Goal: Task Accomplishment & Management: Use online tool/utility

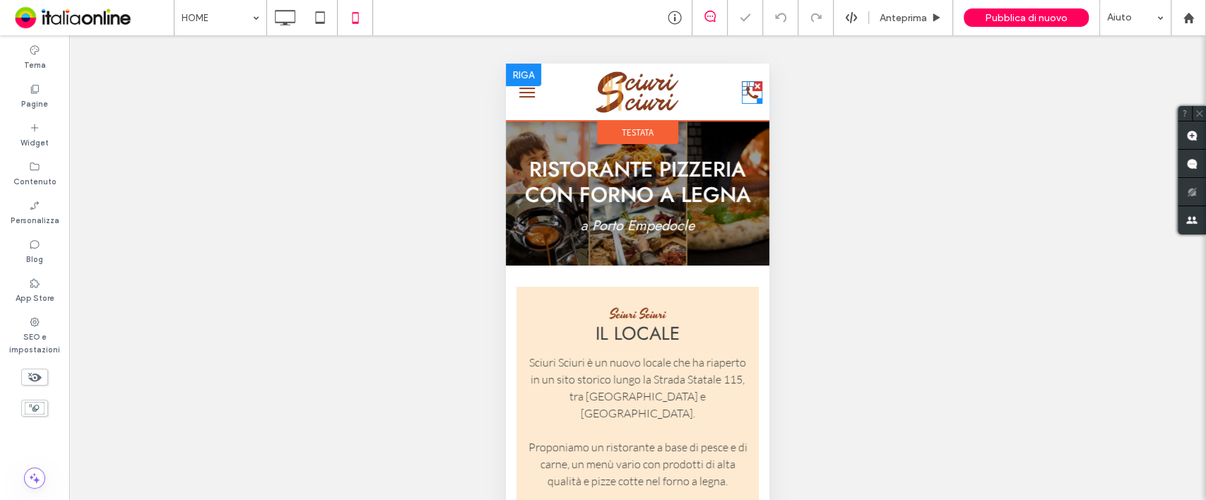
click at [751, 93] on div at bounding box center [756, 98] width 11 height 11
click at [743, 94] on icon at bounding box center [749, 92] width 13 height 13
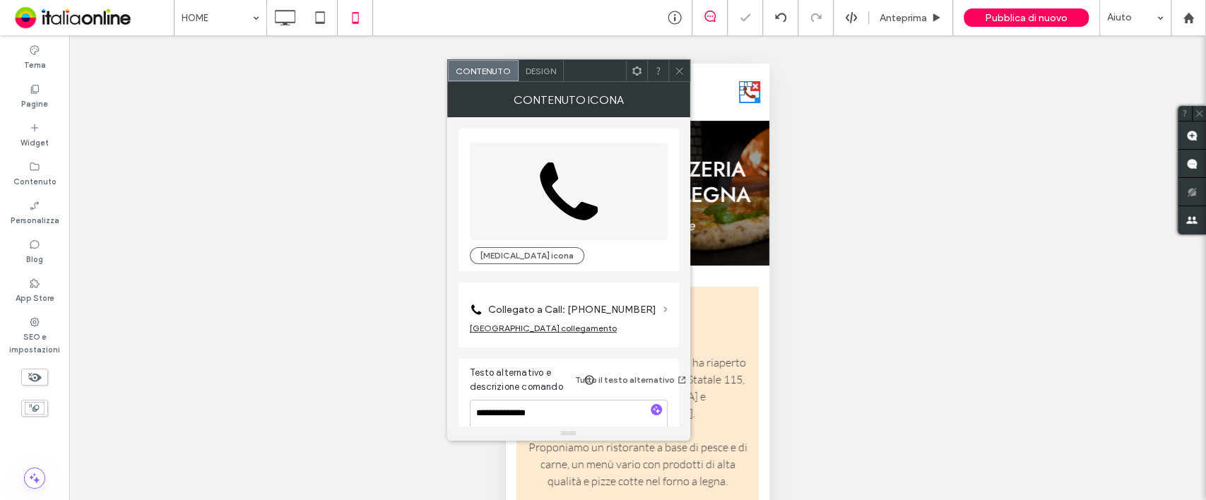
click at [665, 311] on span at bounding box center [665, 310] width 4 height 6
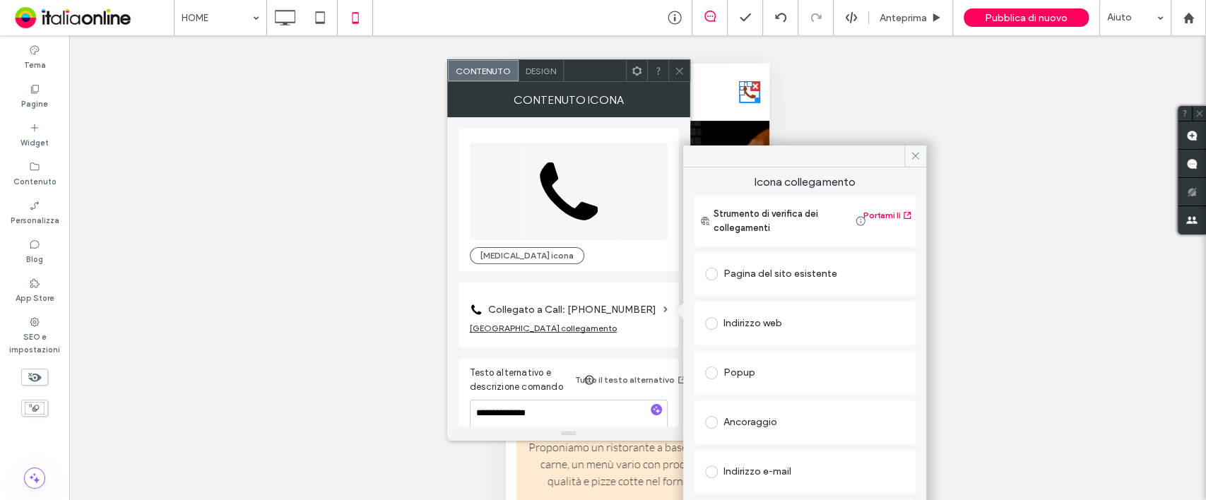
click at [670, 309] on div "Collegato a Call: [PHONE_NUMBER] [GEOGRAPHIC_DATA] collegamento" at bounding box center [568, 315] width 220 height 65
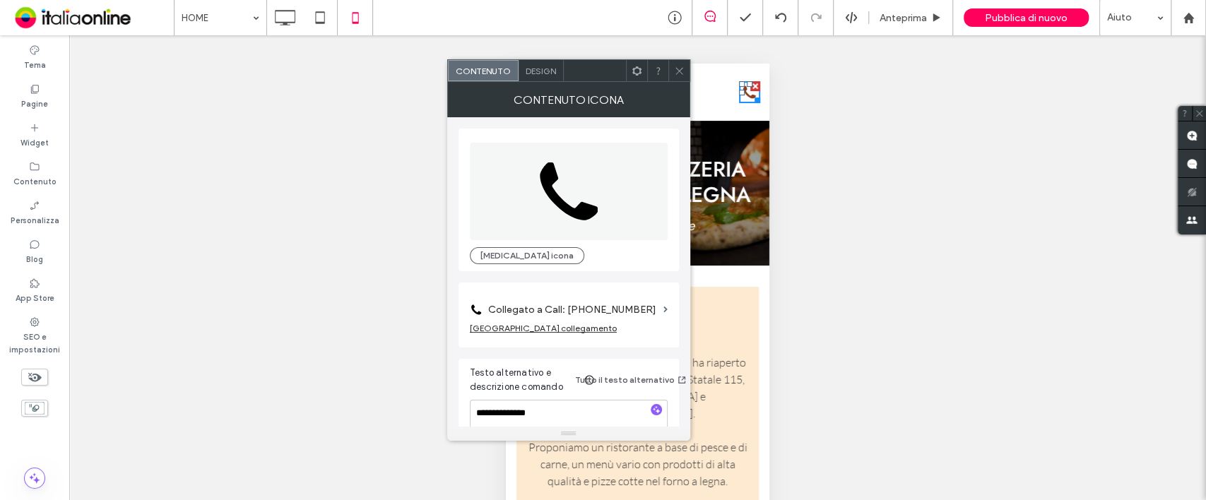
click at [660, 309] on section "Collegato a Call: [PHONE_NUMBER]" at bounding box center [569, 306] width 198 height 33
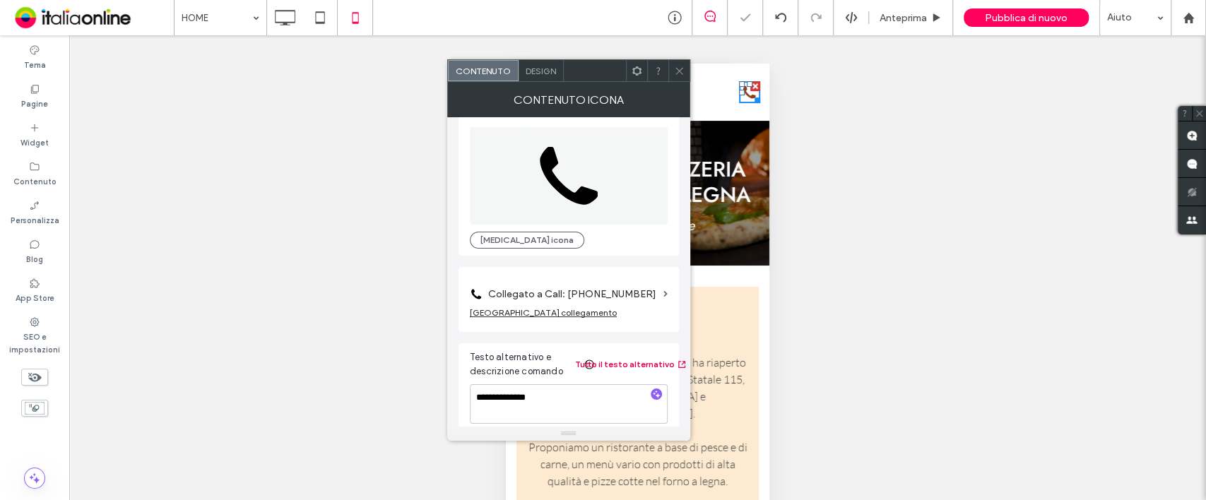
scroll to position [24, 0]
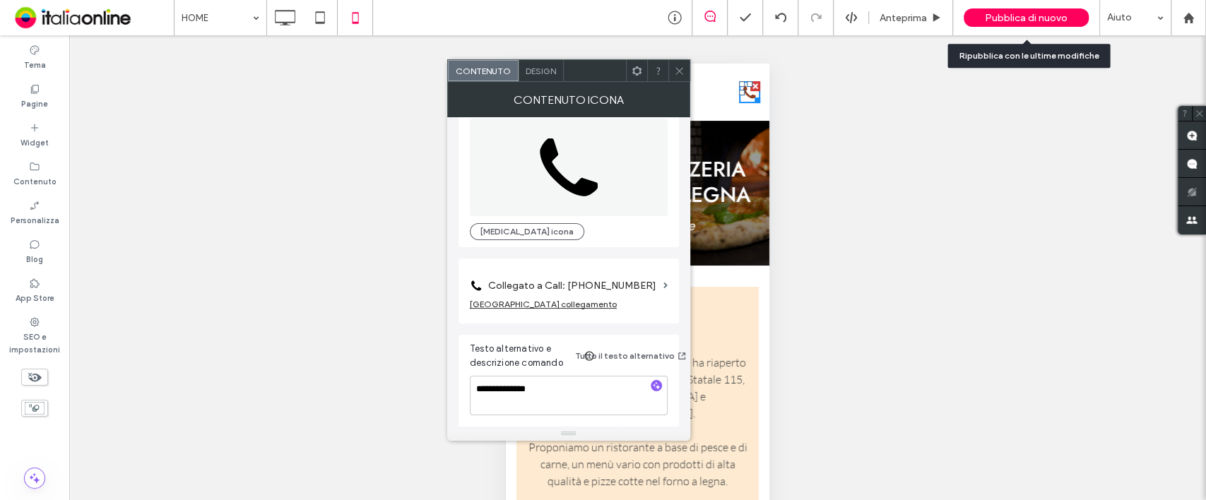
click at [1026, 12] on span "Pubblica di nuovo" at bounding box center [1026, 18] width 83 height 12
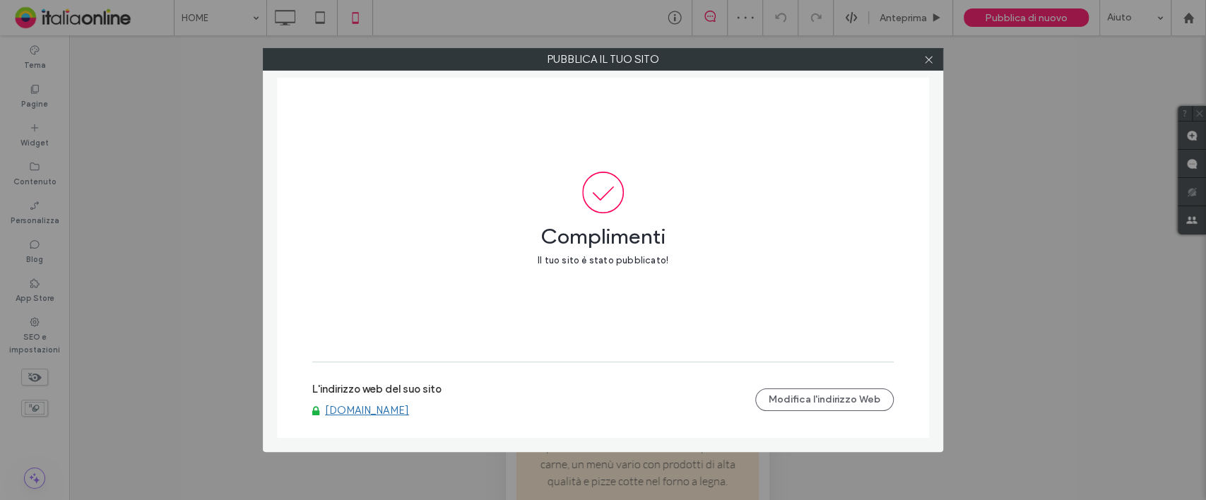
click at [921, 59] on div at bounding box center [927, 59] width 21 height 21
click at [928, 52] on span at bounding box center [928, 59] width 11 height 21
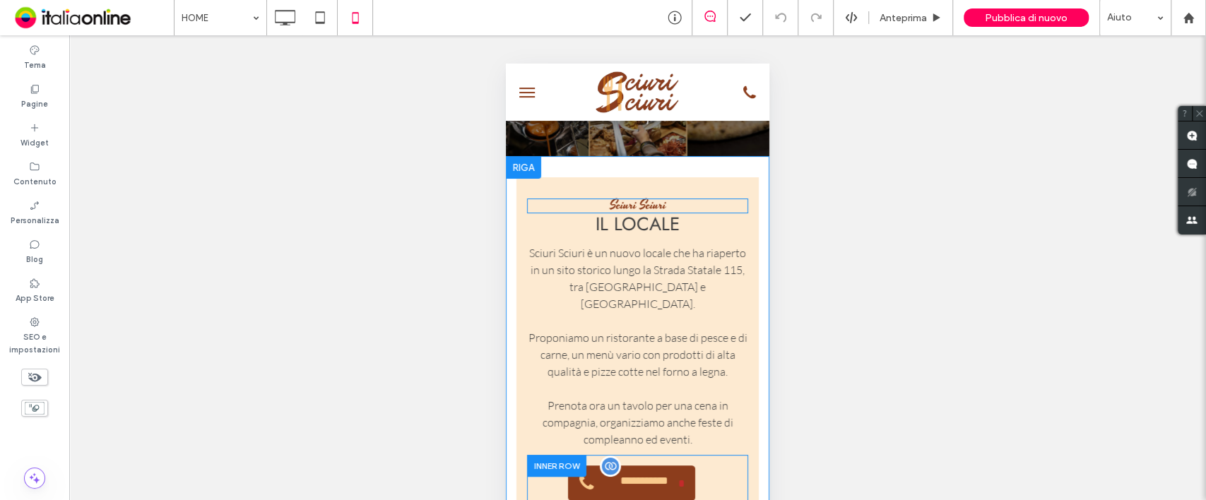
scroll to position [283, 0]
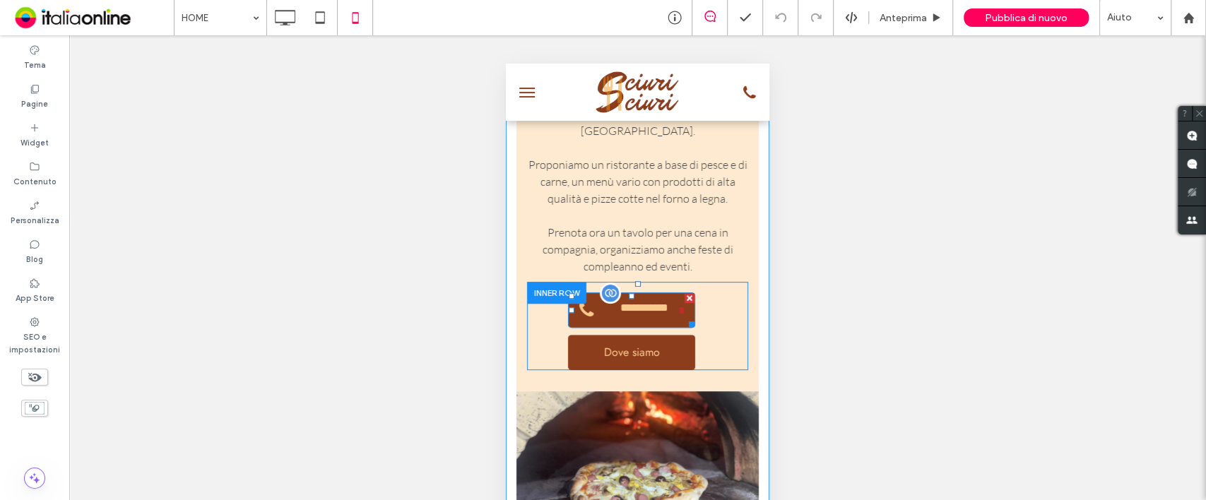
click at [649, 325] on span "**********" at bounding box center [644, 310] width 69 height 30
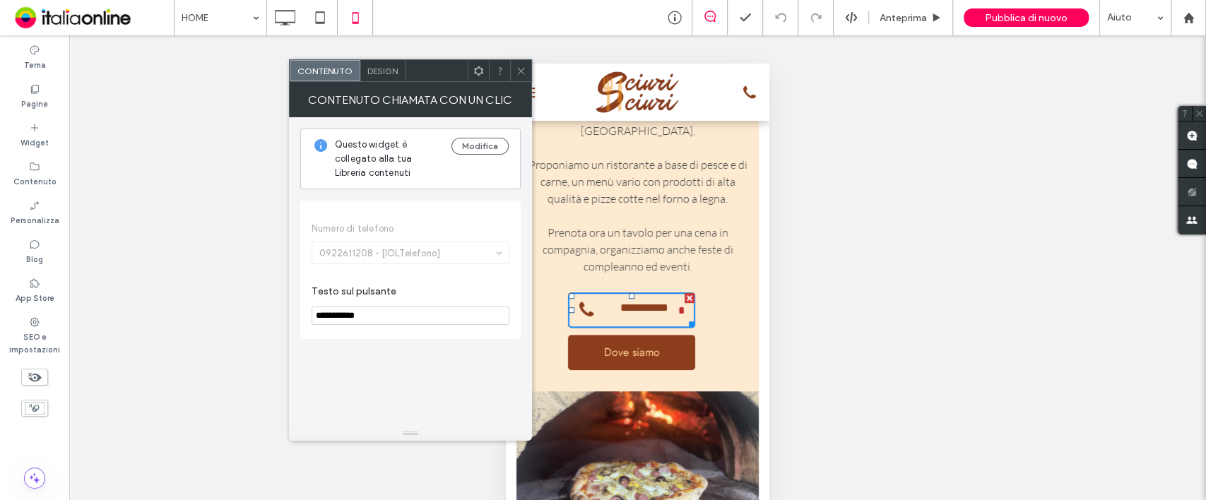
click at [391, 314] on input "**********" at bounding box center [410, 316] width 198 height 18
click at [480, 148] on button "Modifica" at bounding box center [479, 146] width 57 height 17
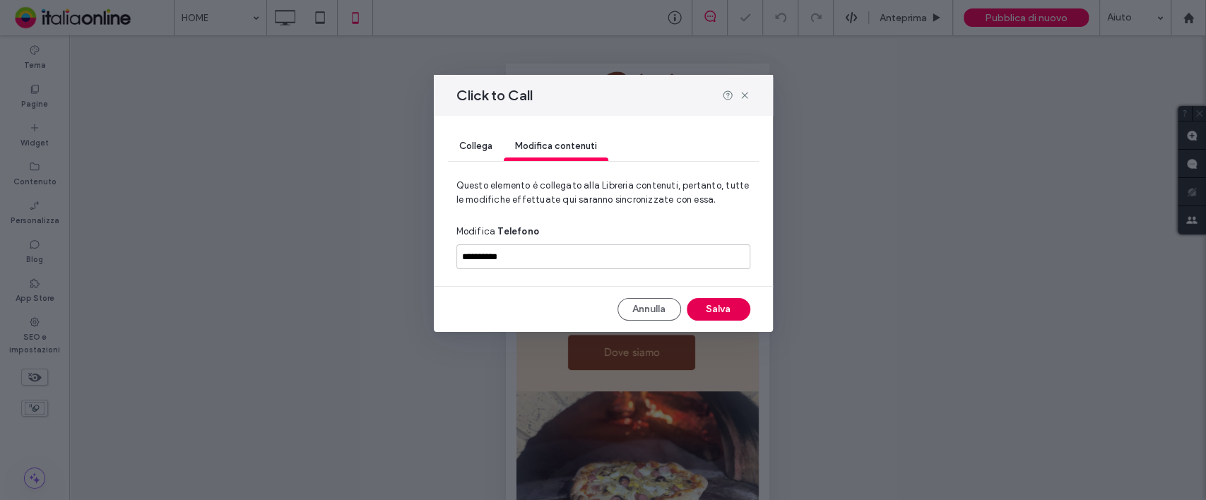
click at [729, 313] on button "Salva" at bounding box center [719, 309] width 64 height 23
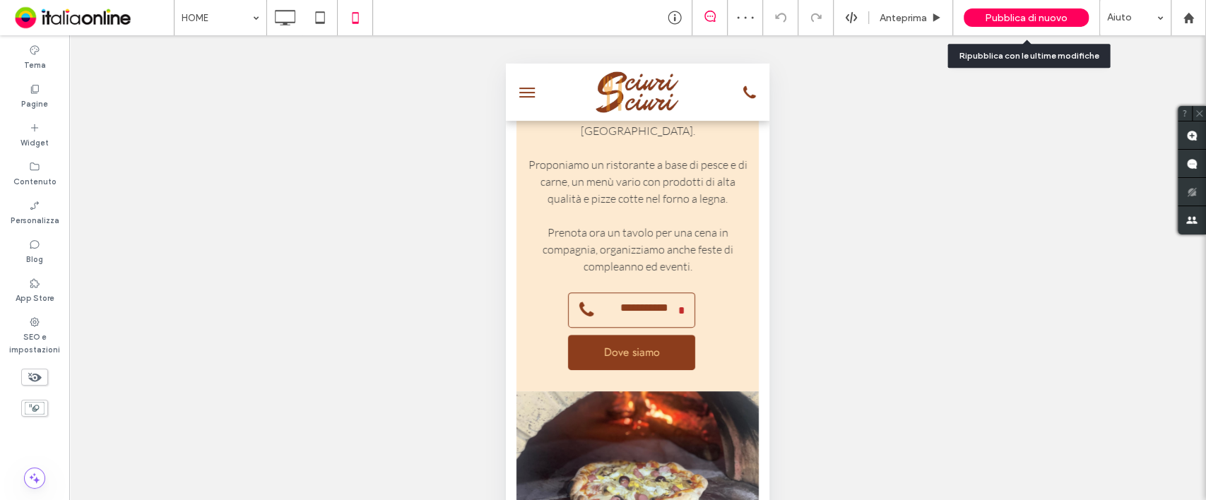
click at [1011, 12] on span "Pubblica di nuovo" at bounding box center [1026, 18] width 83 height 12
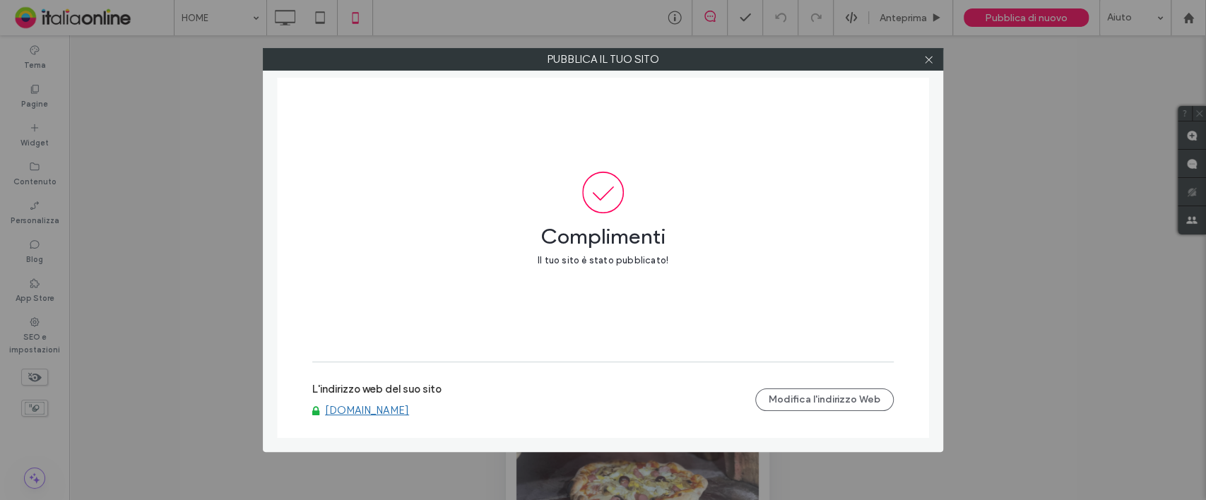
drag, startPoint x: 927, startPoint y: 57, endPoint x: 900, endPoint y: 90, distance: 42.7
click at [927, 57] on icon at bounding box center [928, 59] width 11 height 11
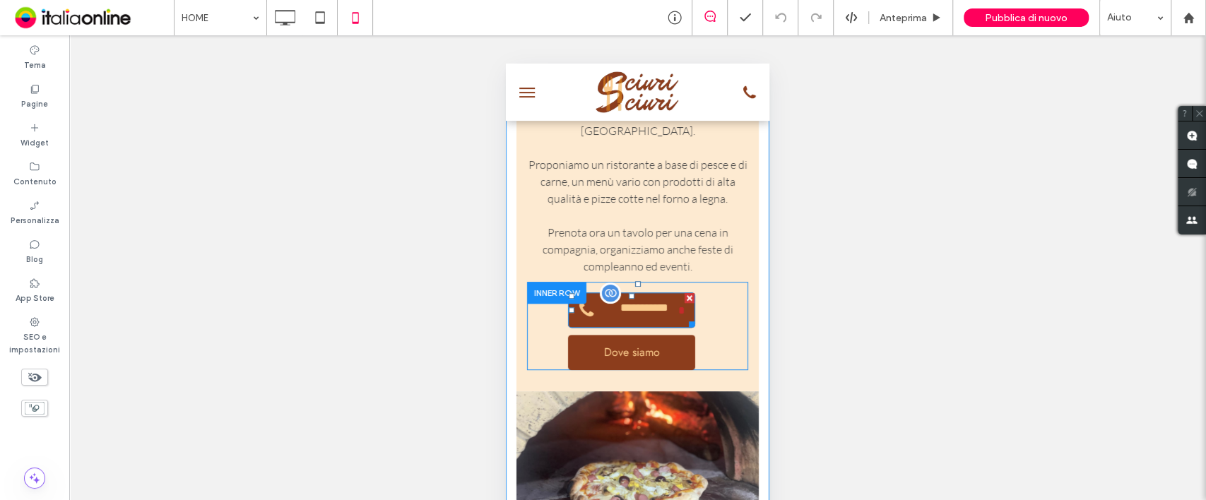
click at [658, 325] on span "**********" at bounding box center [644, 310] width 69 height 30
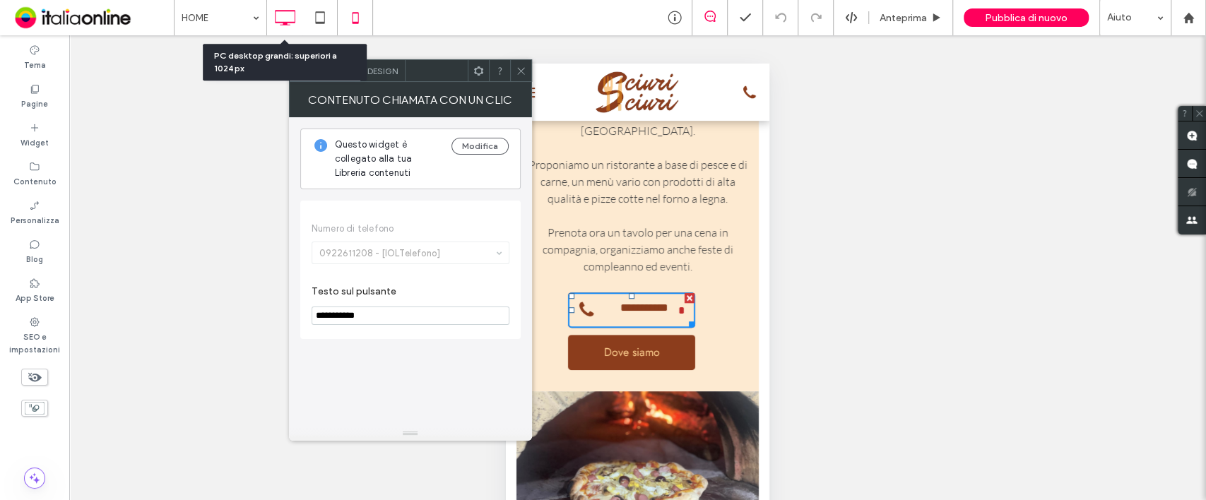
click at [283, 18] on icon at bounding box center [285, 18] width 28 height 28
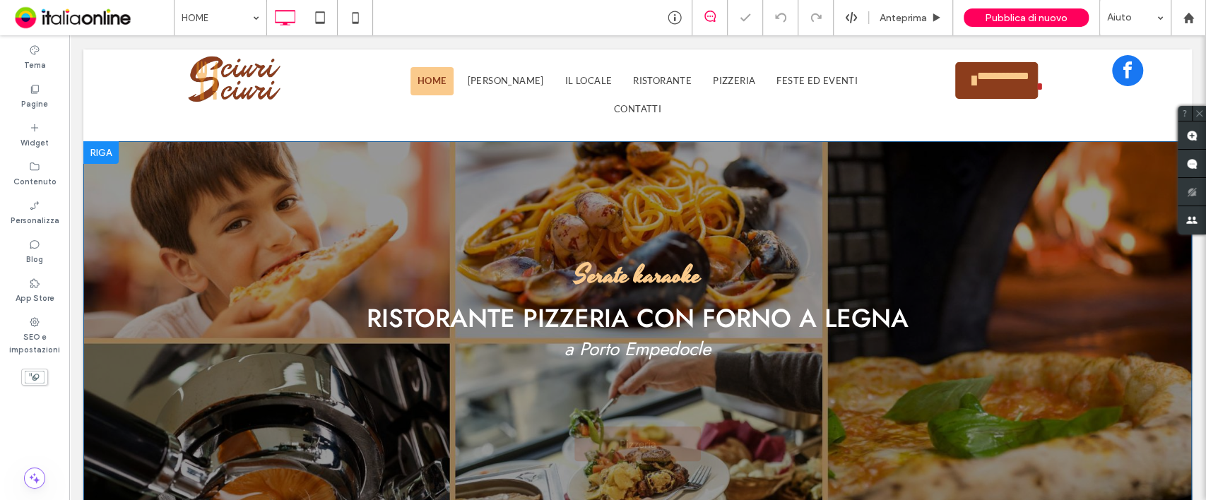
scroll to position [0, 0]
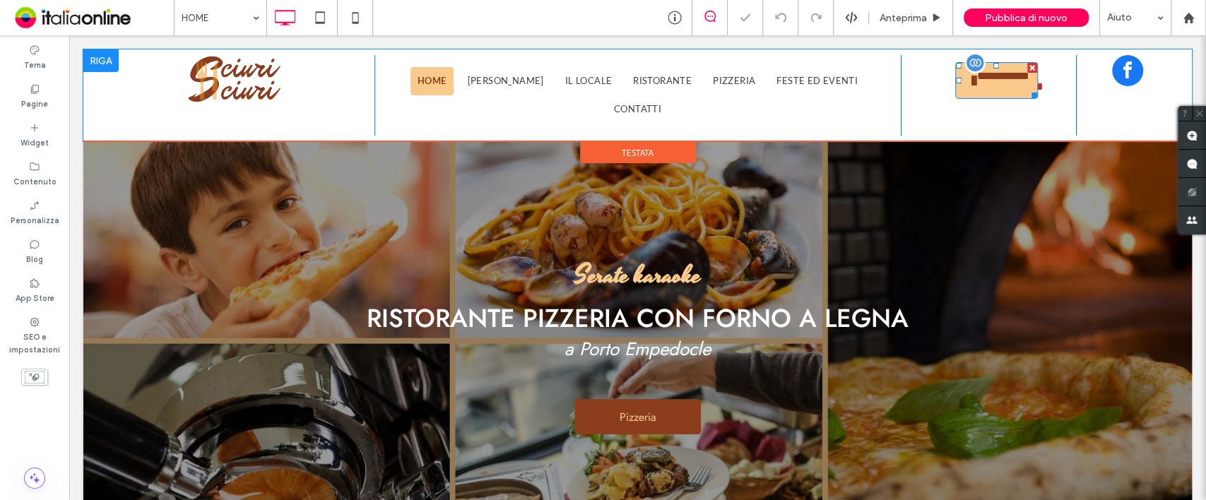
click at [983, 95] on span "**********" at bounding box center [1003, 86] width 66 height 47
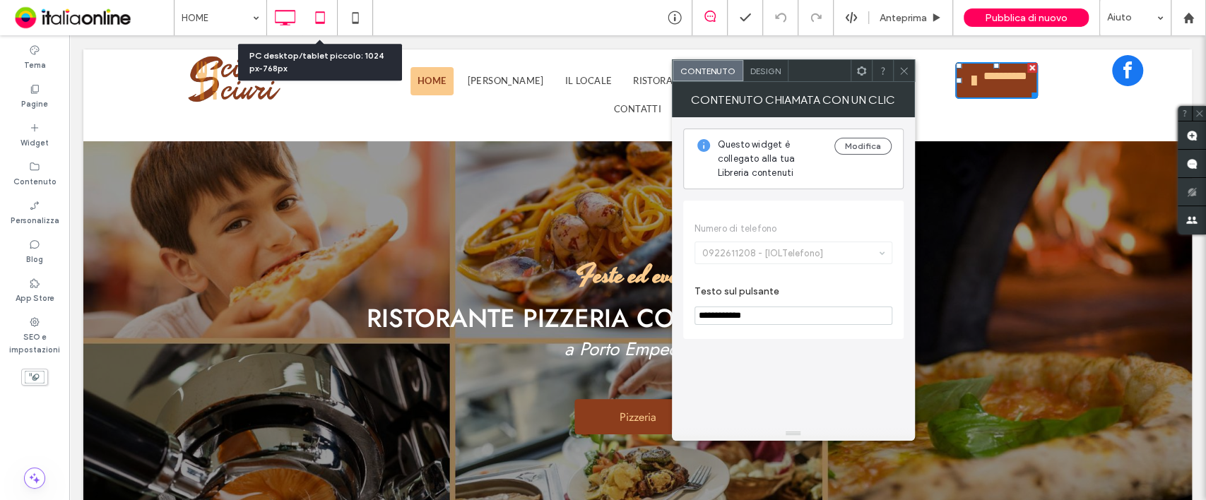
click at [328, 20] on icon at bounding box center [320, 18] width 28 height 28
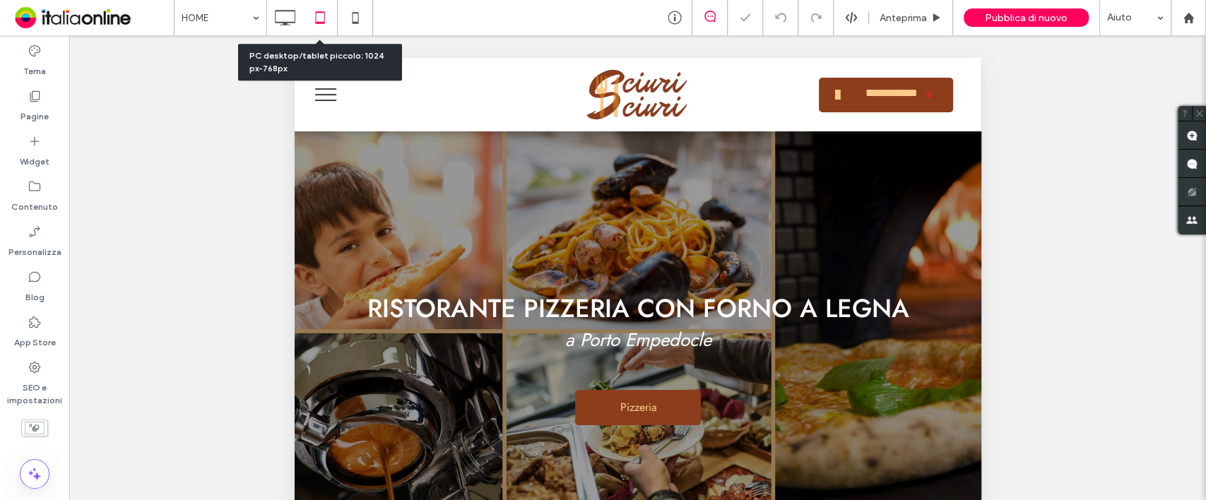
click at [320, 23] on use at bounding box center [319, 17] width 9 height 12
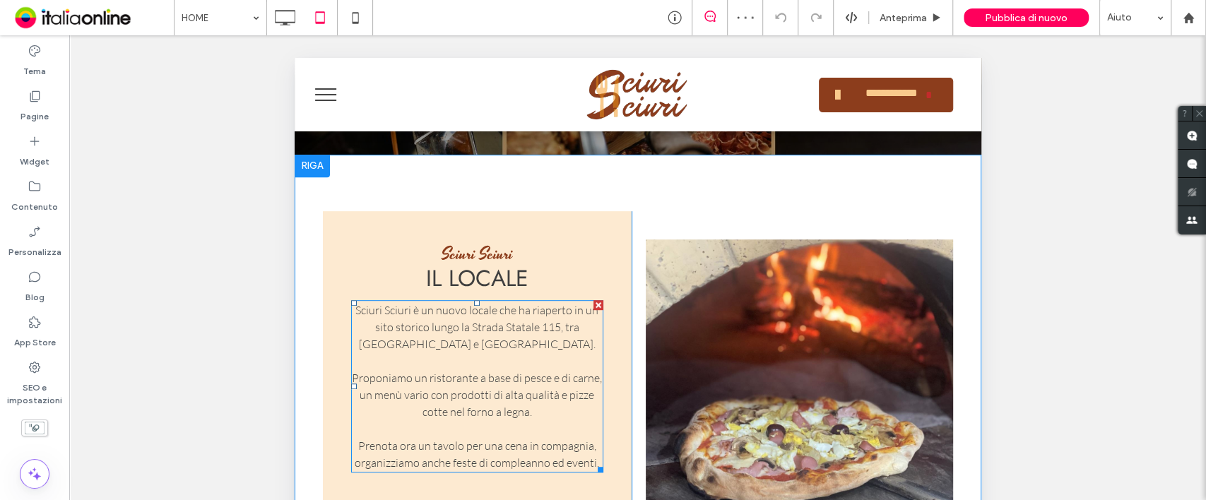
scroll to position [753, 0]
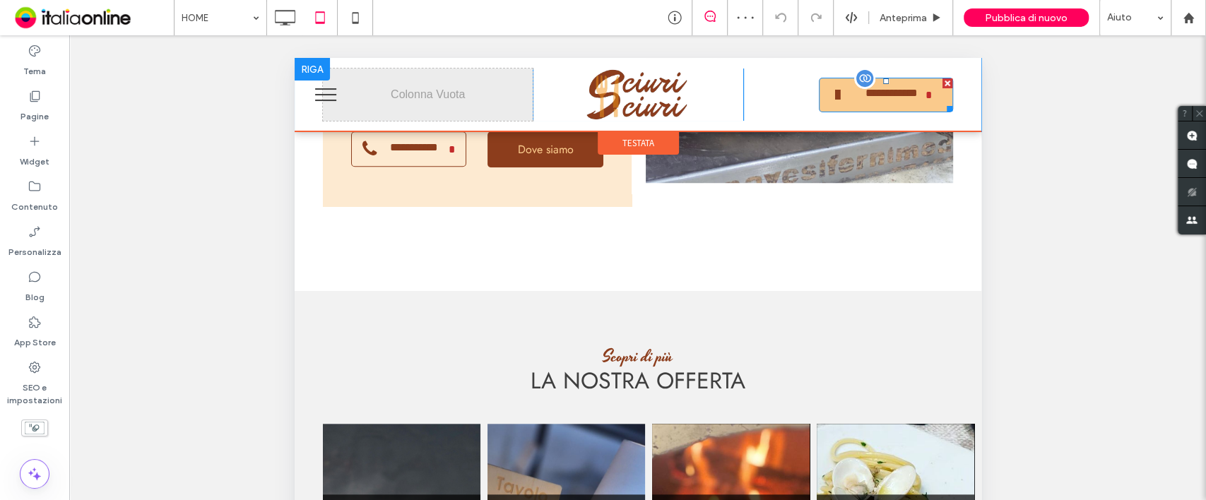
click at [859, 95] on span "**********" at bounding box center [890, 95] width 68 height 30
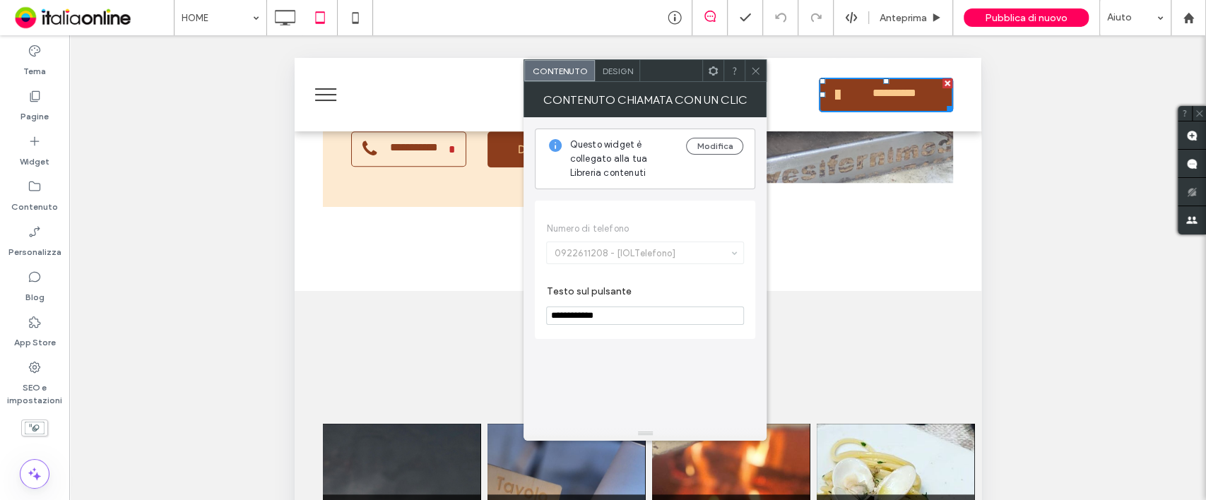
click at [766, 82] on div "Contenuto Chiamata con un clic" at bounding box center [644, 99] width 243 height 35
click at [357, 19] on icon at bounding box center [355, 18] width 28 height 28
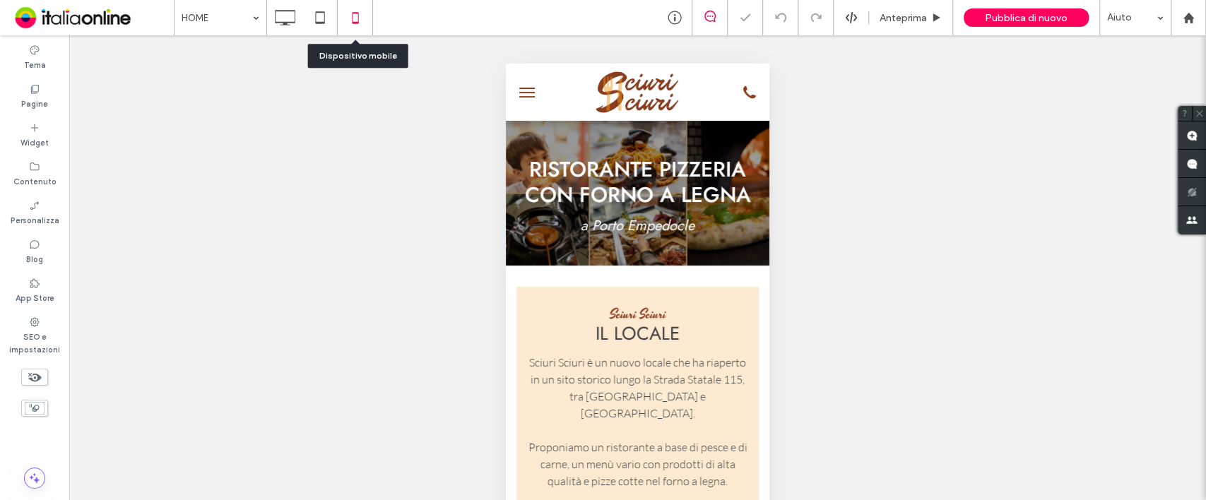
scroll to position [0, 0]
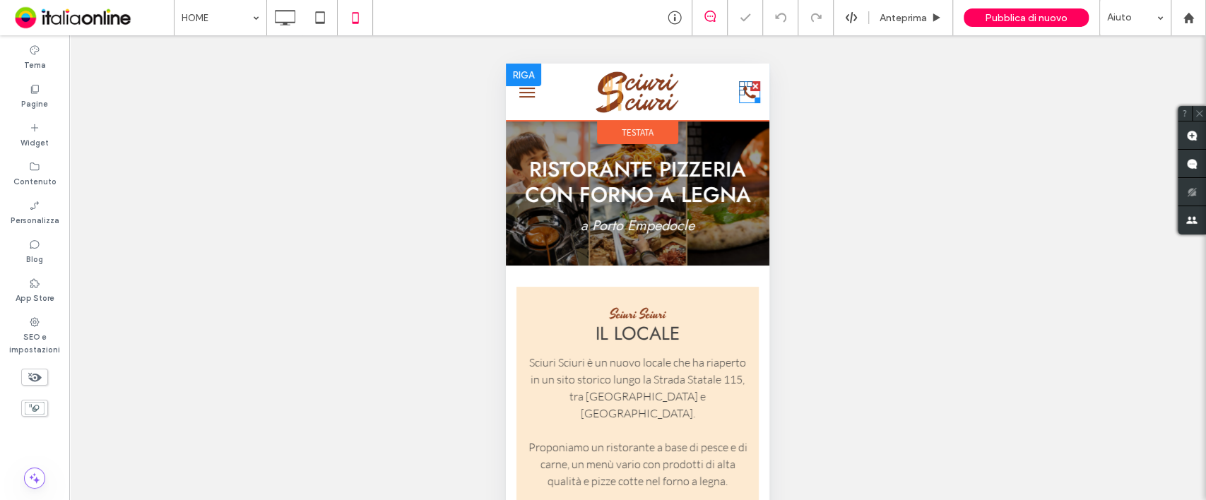
click at [749, 97] on div at bounding box center [754, 98] width 11 height 11
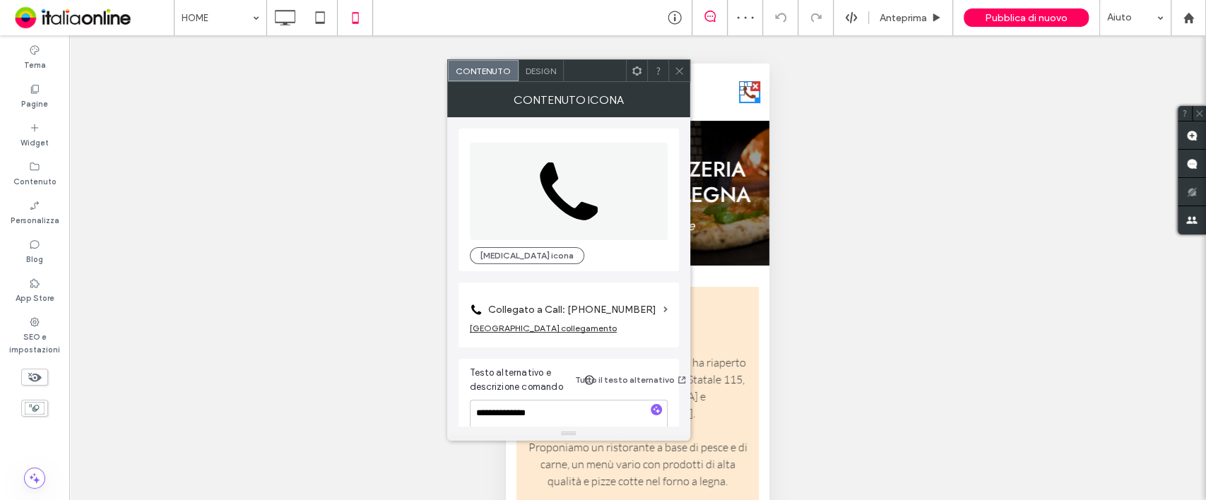
click at [749, 97] on div at bounding box center [754, 98] width 11 height 11
drag, startPoint x: 684, startPoint y: 80, endPoint x: 684, endPoint y: 108, distance: 28.3
click at [684, 80] on div at bounding box center [678, 70] width 21 height 21
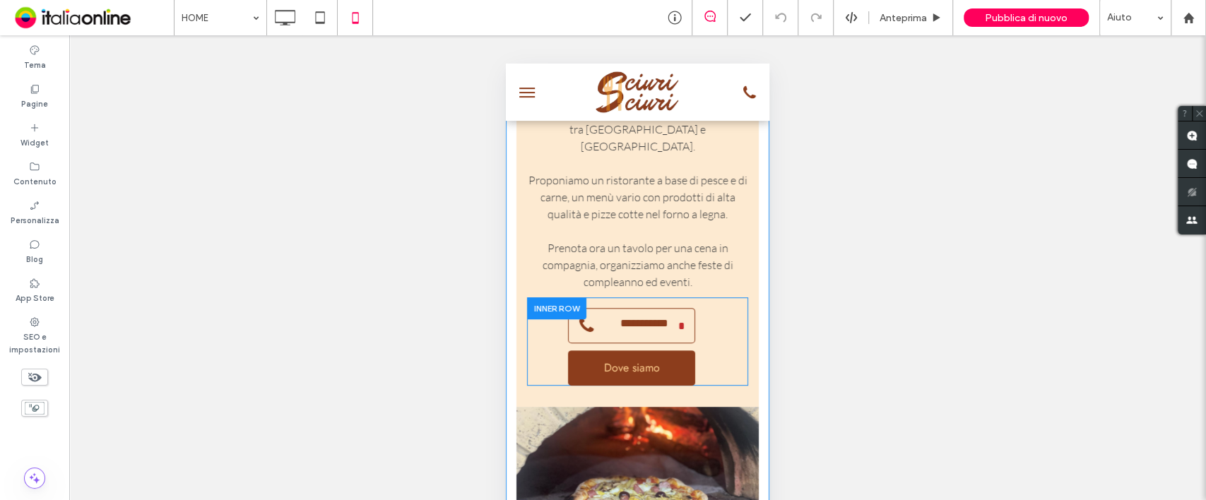
scroll to position [283, 0]
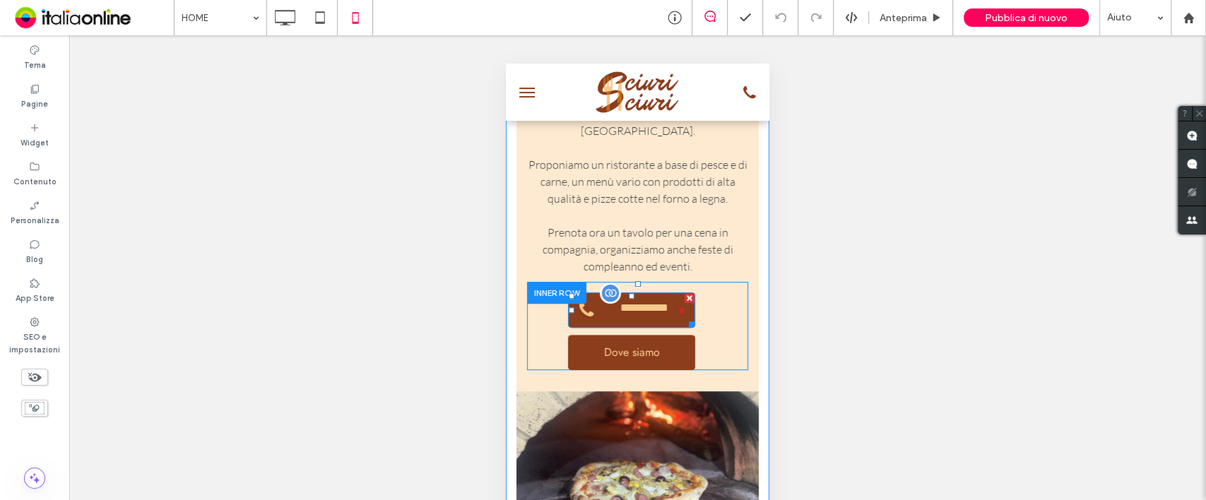
click at [668, 325] on span "**********" at bounding box center [644, 310] width 69 height 30
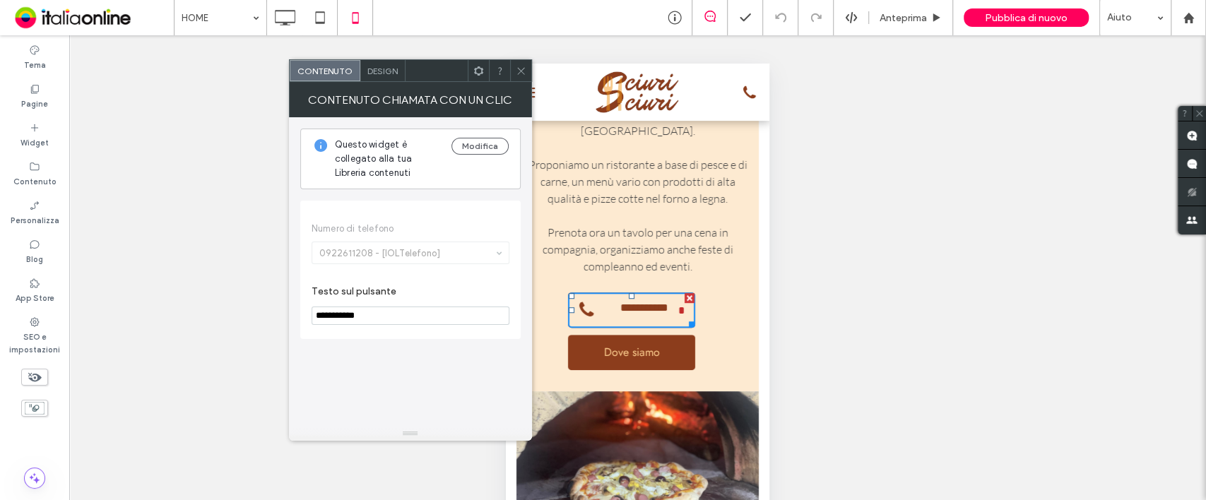
click at [520, 66] on icon at bounding box center [521, 71] width 11 height 11
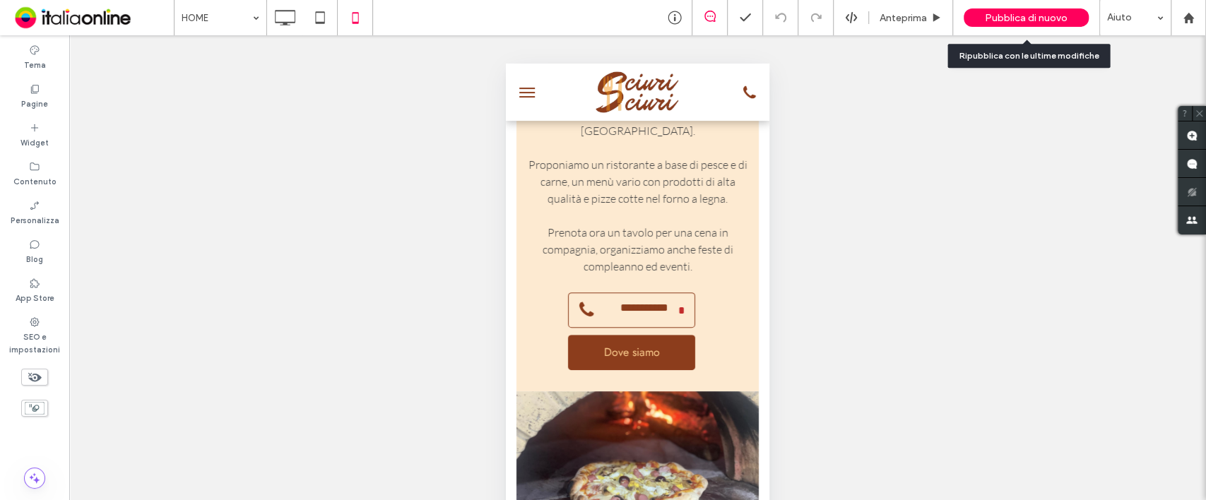
click at [1010, 14] on span "Pubblica di nuovo" at bounding box center [1026, 18] width 83 height 12
